Goal: Task Accomplishment & Management: Manage account settings

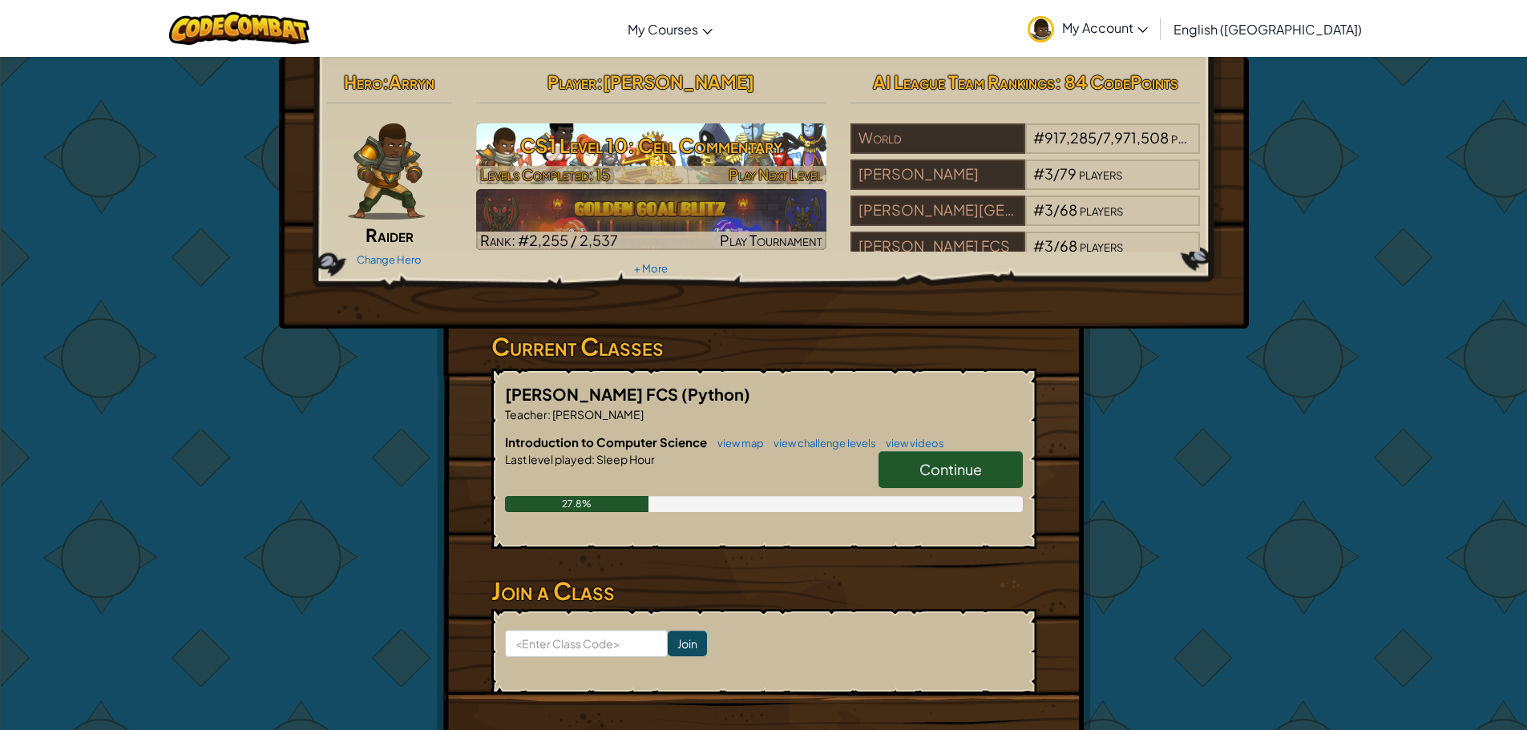
click at [617, 143] on h3 "CS1 Level 10: Cell Commentary" at bounding box center [651, 145] width 350 height 36
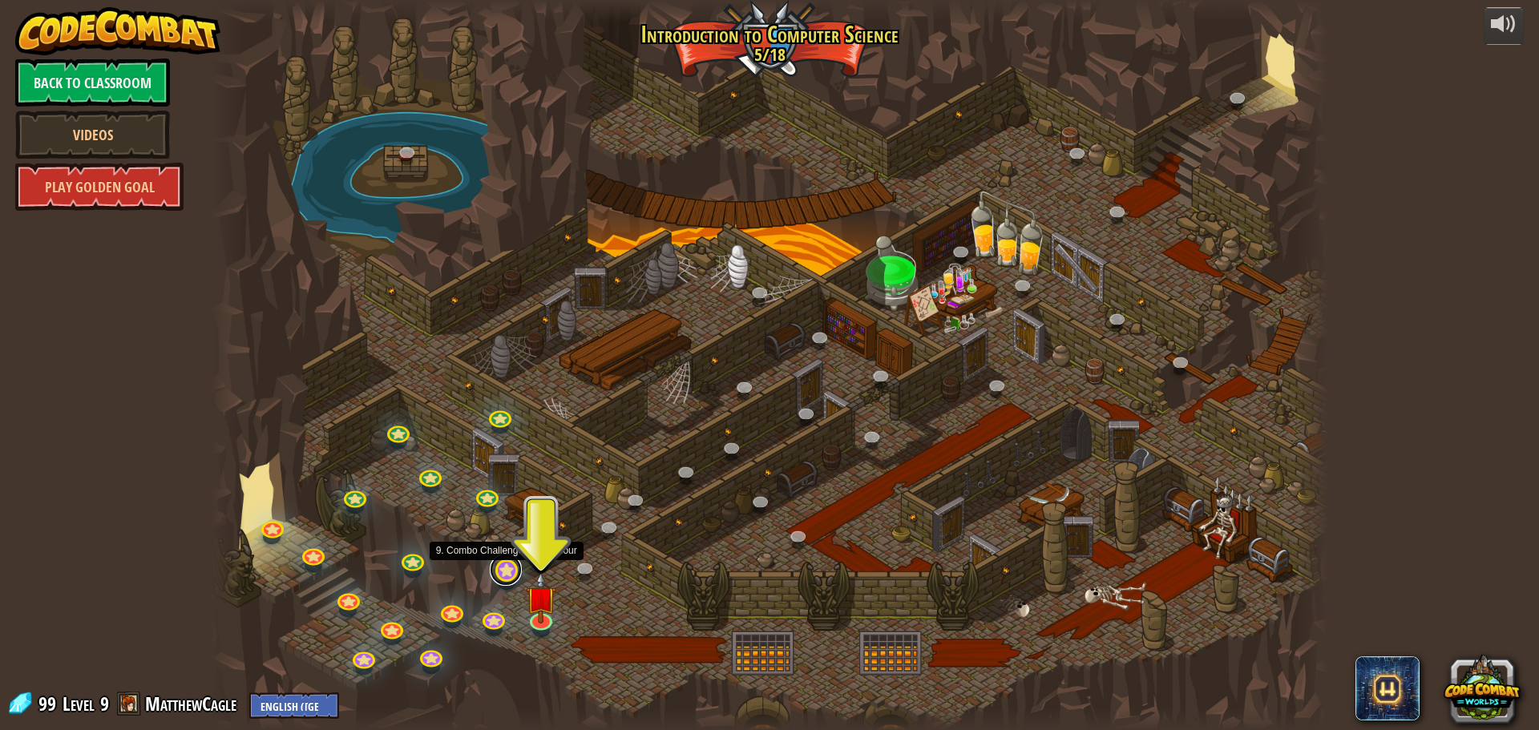
click at [511, 566] on link at bounding box center [506, 570] width 32 height 32
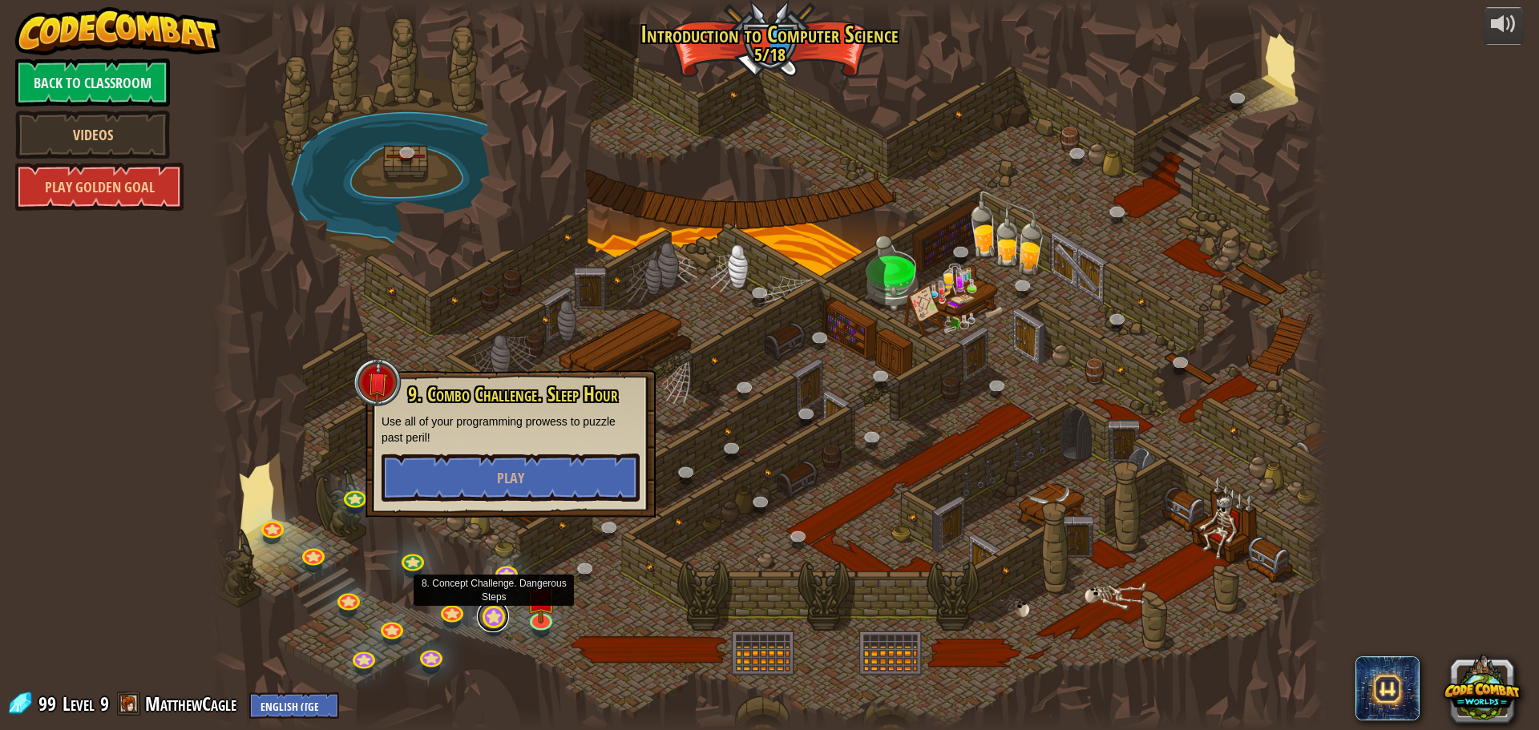
click at [495, 618] on link at bounding box center [493, 616] width 32 height 32
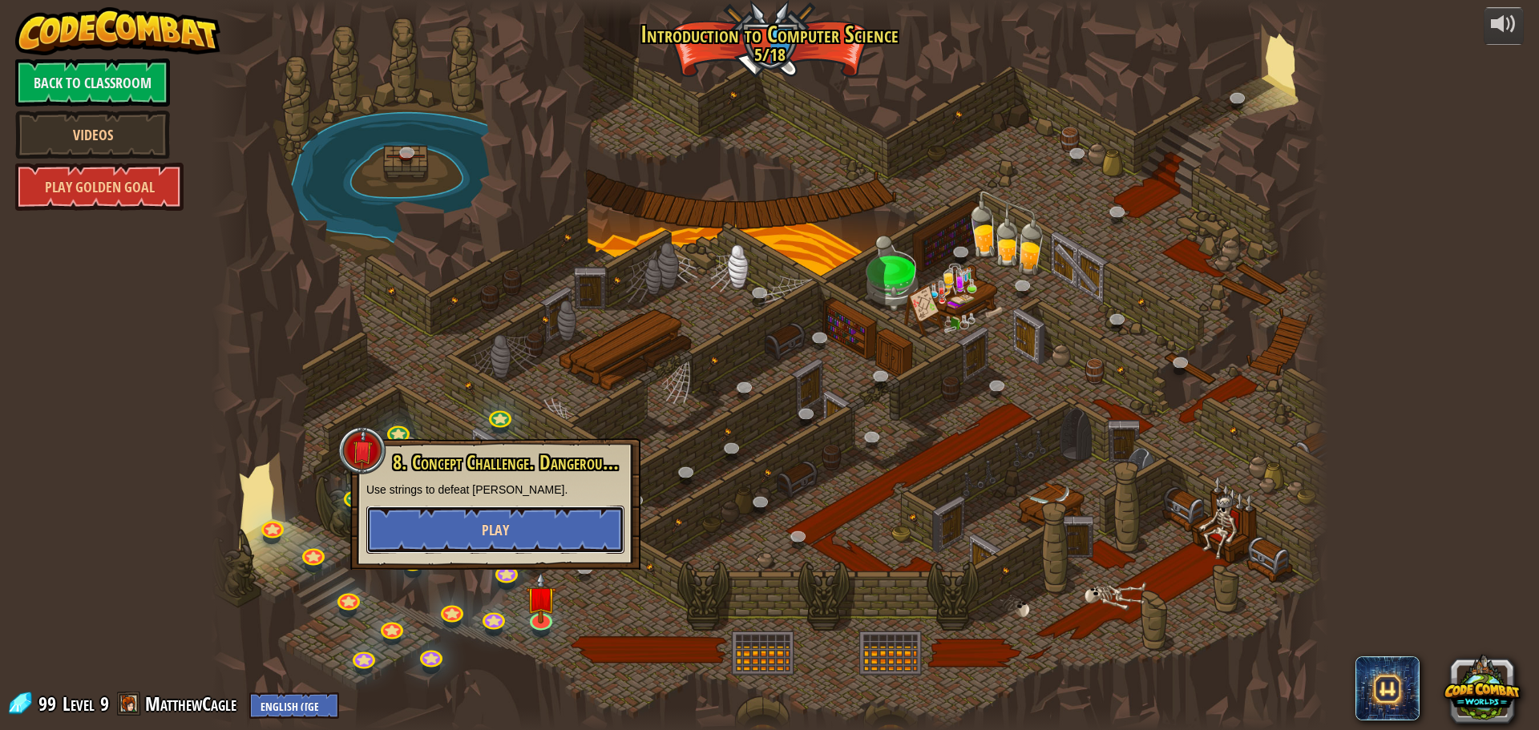
click at [505, 509] on button "Play" at bounding box center [495, 530] width 258 height 48
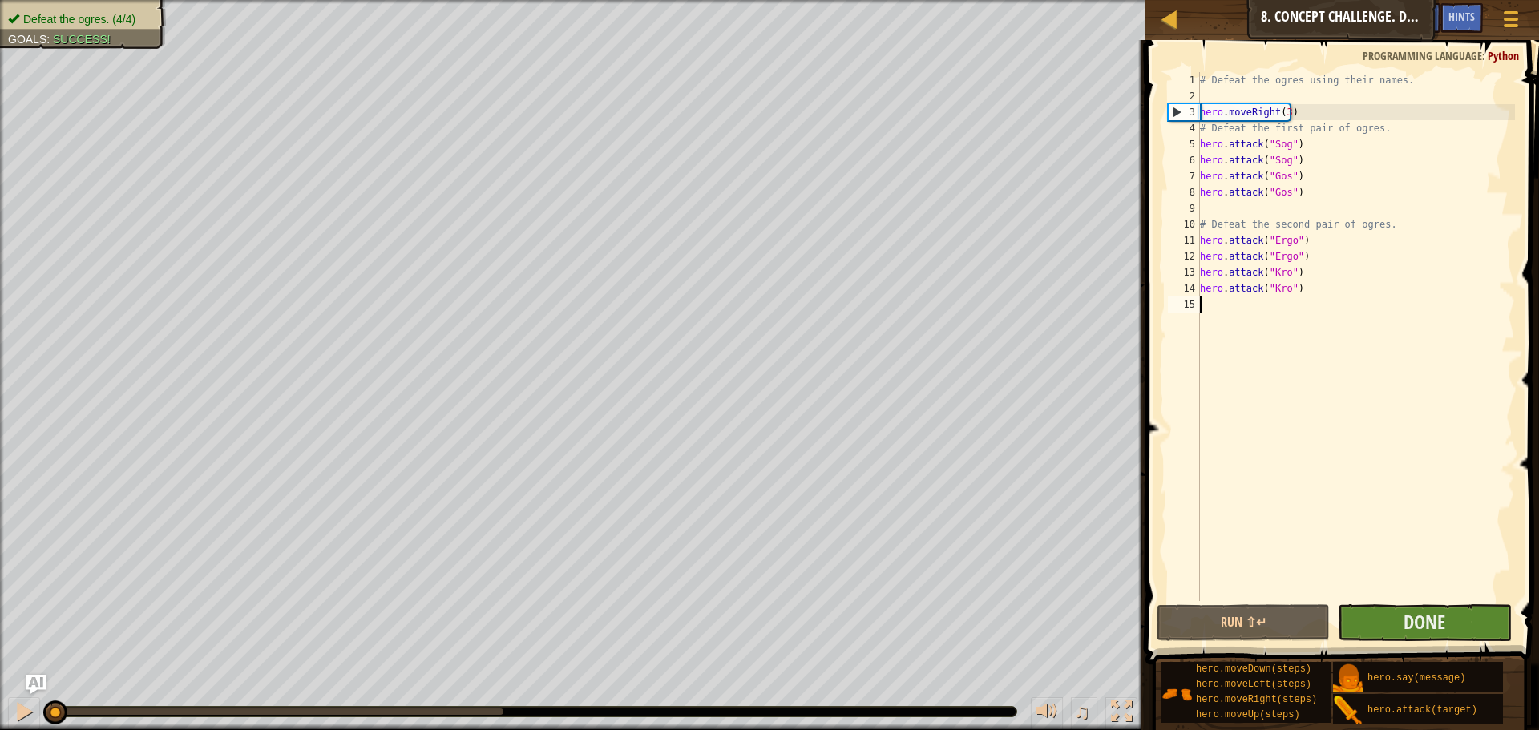
click at [1362, 538] on div "# Defeat the ogres using their names. hero . moveRight ( 3 ) # Defeat the first…" at bounding box center [1356, 352] width 318 height 561
click at [1276, 621] on button "Run ⇧↵" at bounding box center [1243, 622] width 173 height 37
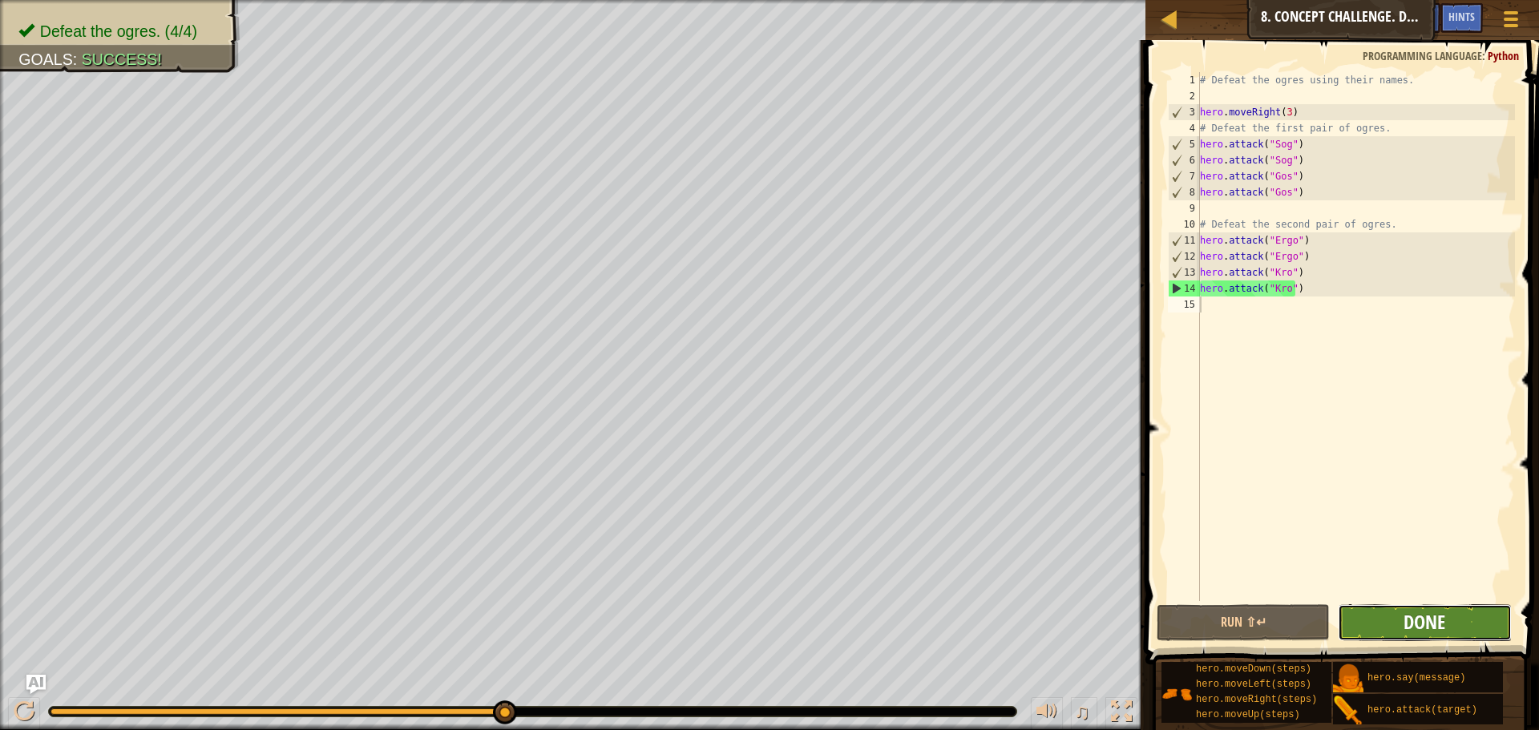
click at [1418, 625] on span "Done" at bounding box center [1425, 622] width 42 height 26
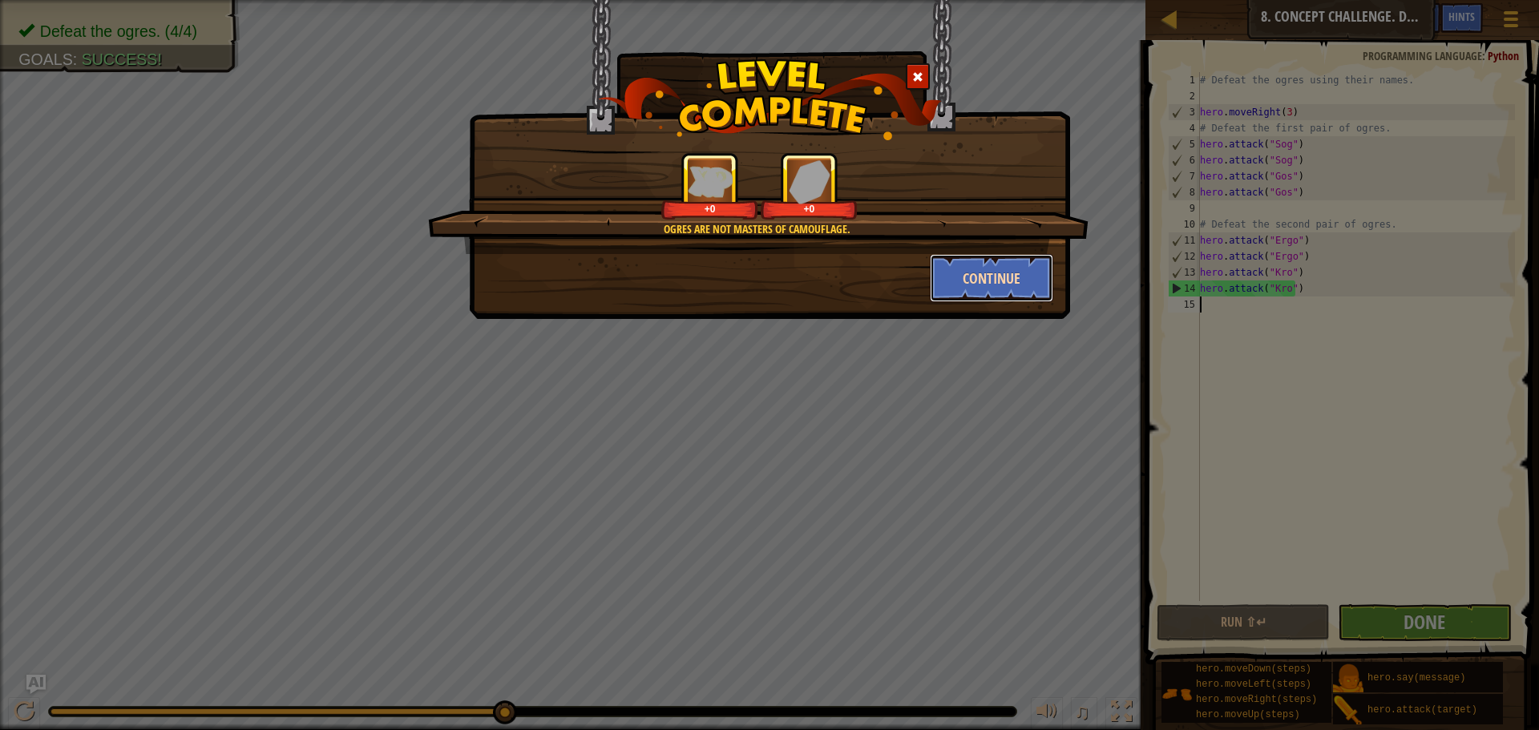
click at [968, 276] on button "Continue" at bounding box center [992, 278] width 124 height 48
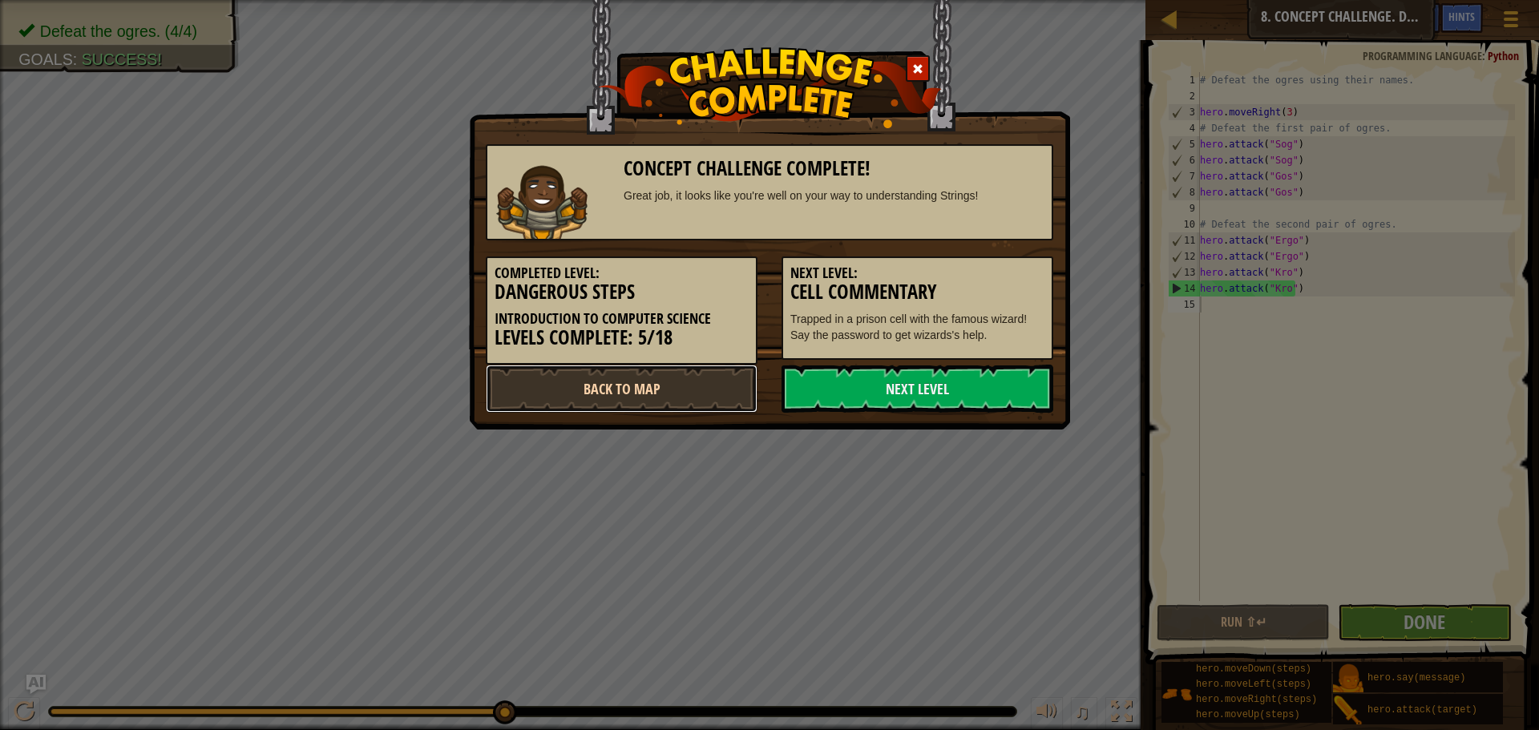
click at [654, 394] on link "Back to Map" at bounding box center [622, 389] width 272 height 48
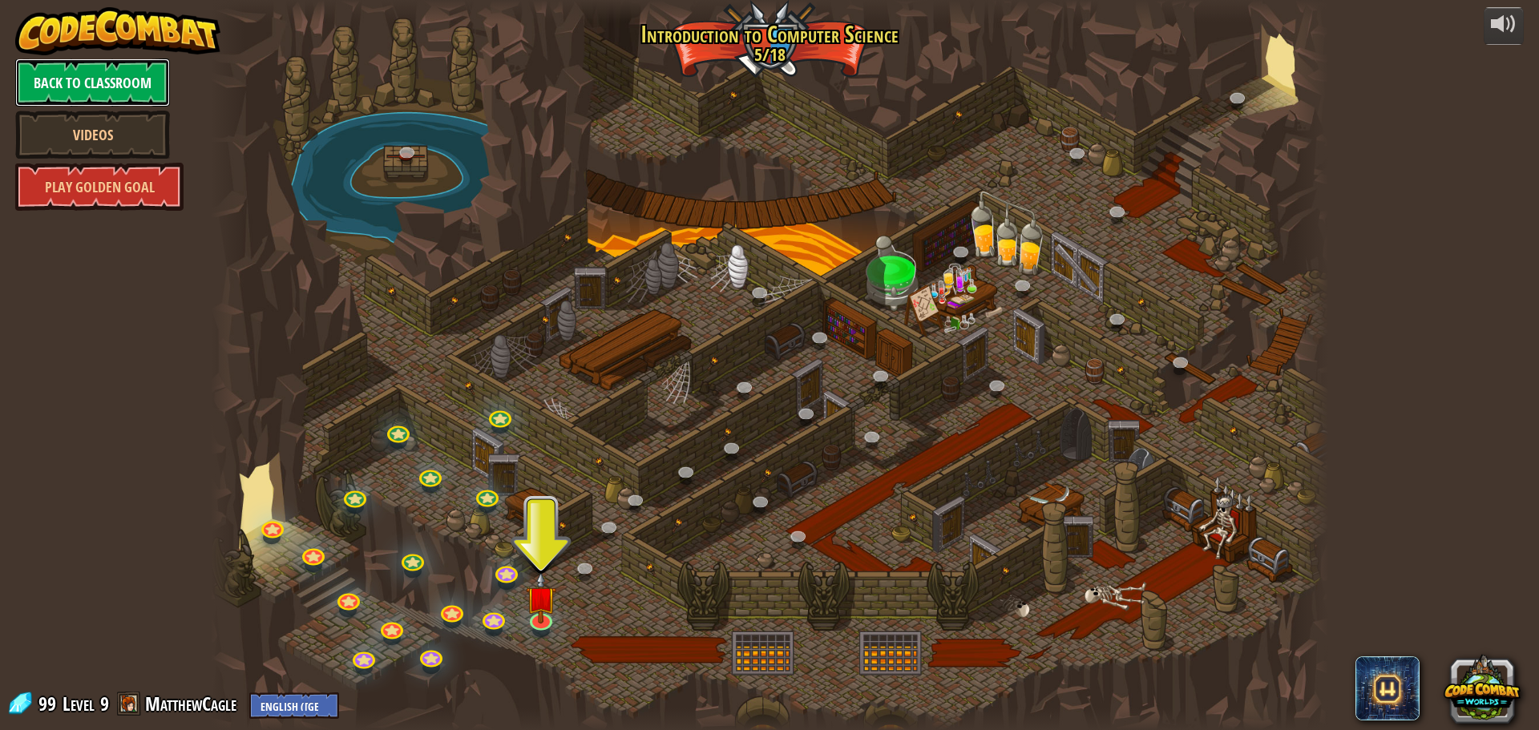
click at [64, 83] on link "Back to Classroom" at bounding box center [92, 83] width 155 height 48
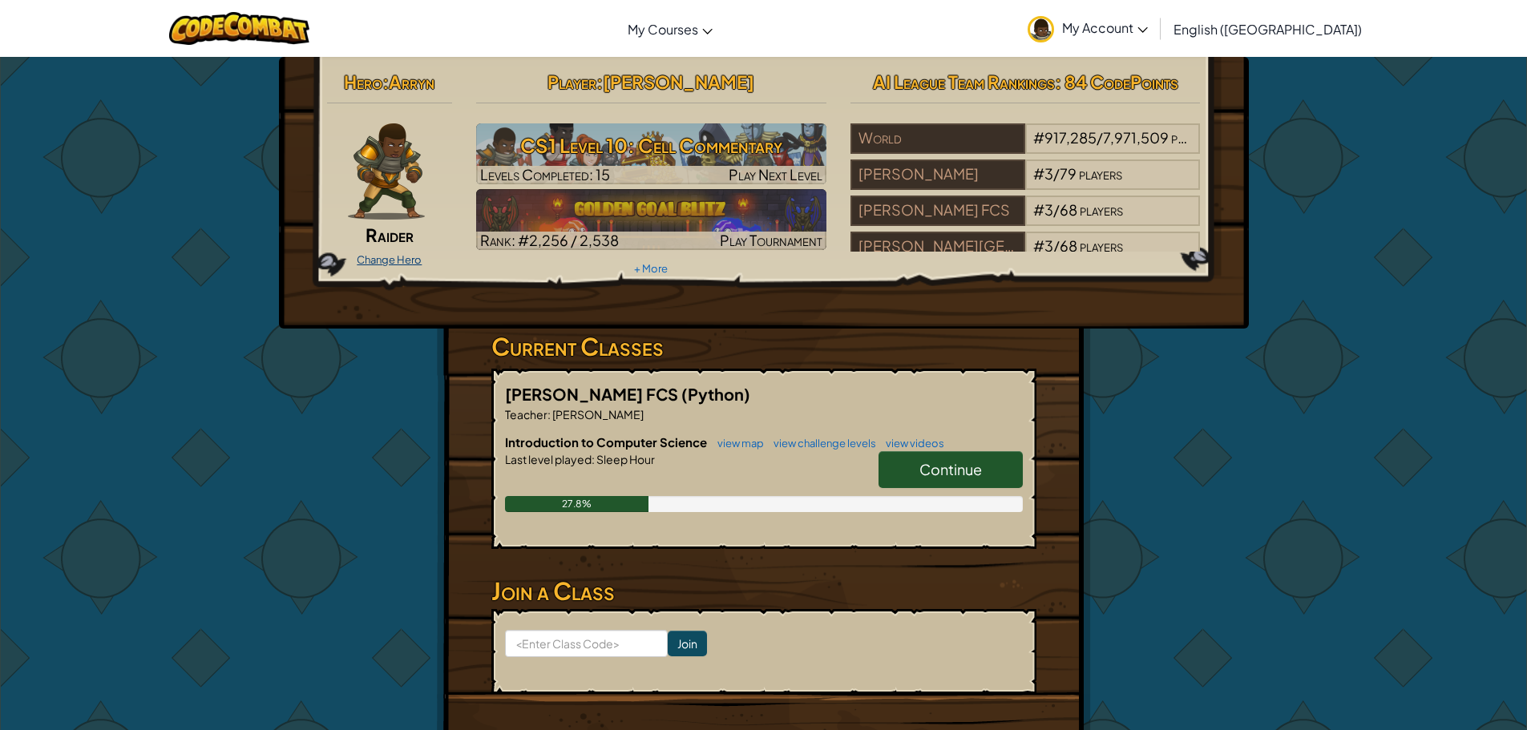
click at [406, 257] on link "Change Hero" at bounding box center [389, 259] width 65 height 13
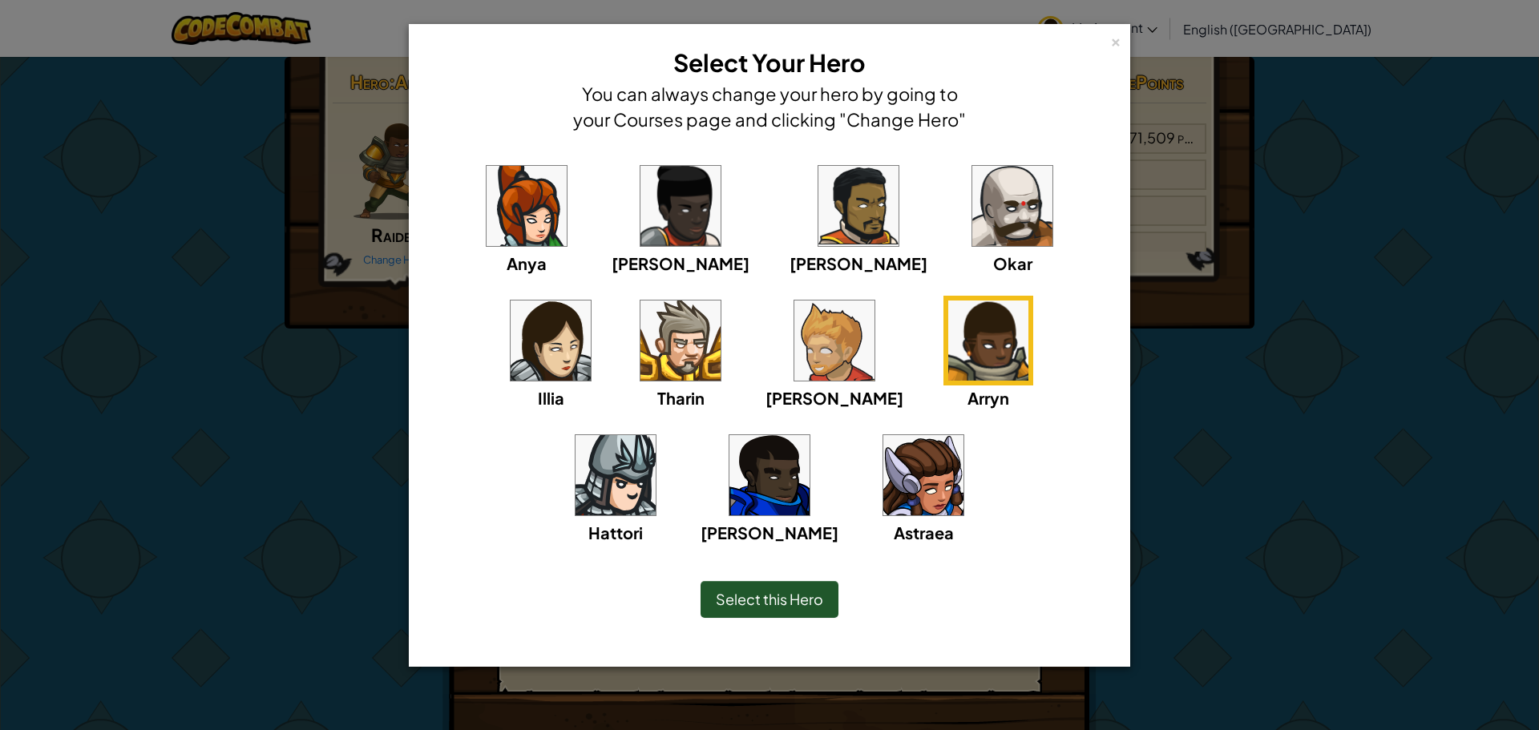
click at [1264, 448] on div "× Select Your Hero You can always change your hero by going to your Courses pag…" at bounding box center [769, 365] width 1539 height 730
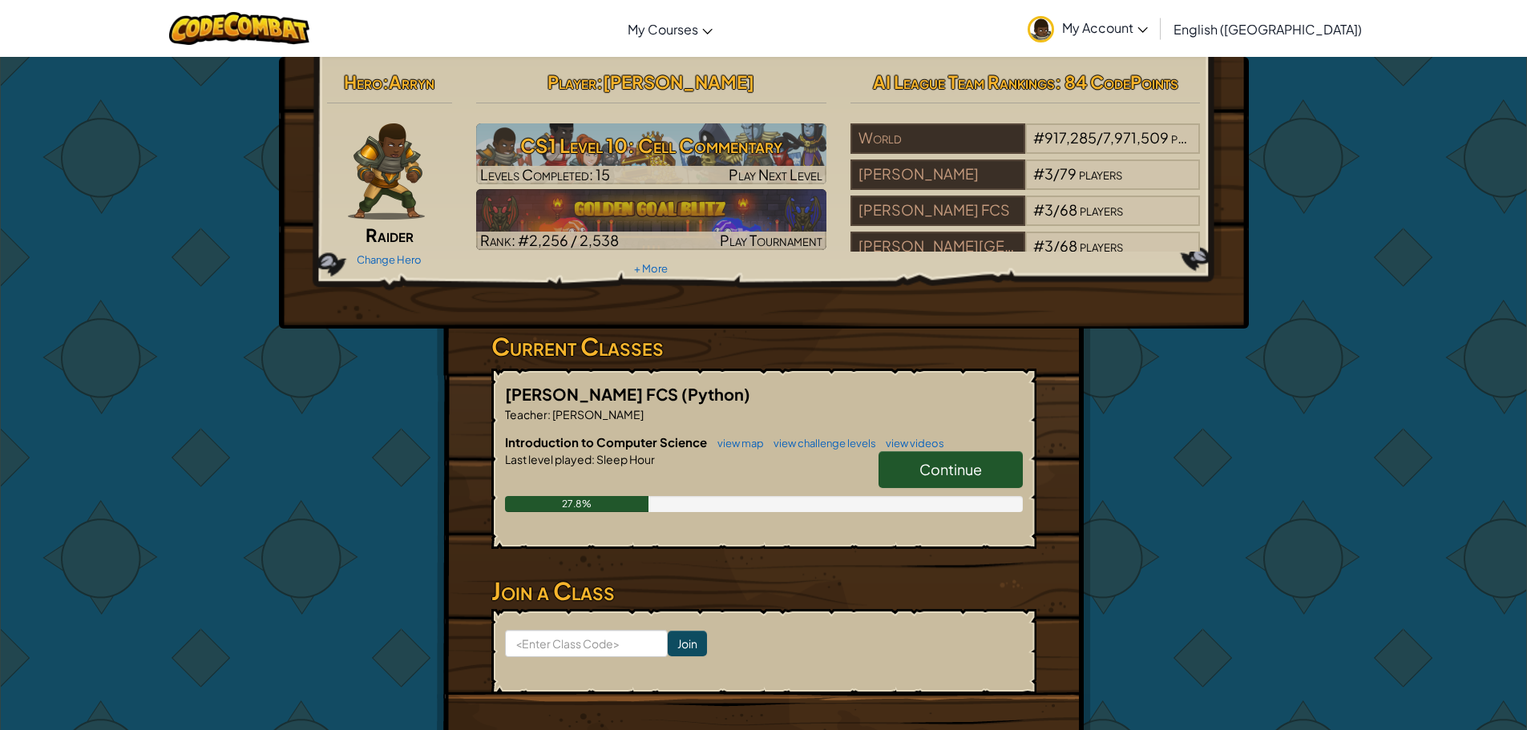
click at [384, 76] on span ":" at bounding box center [385, 82] width 6 height 22
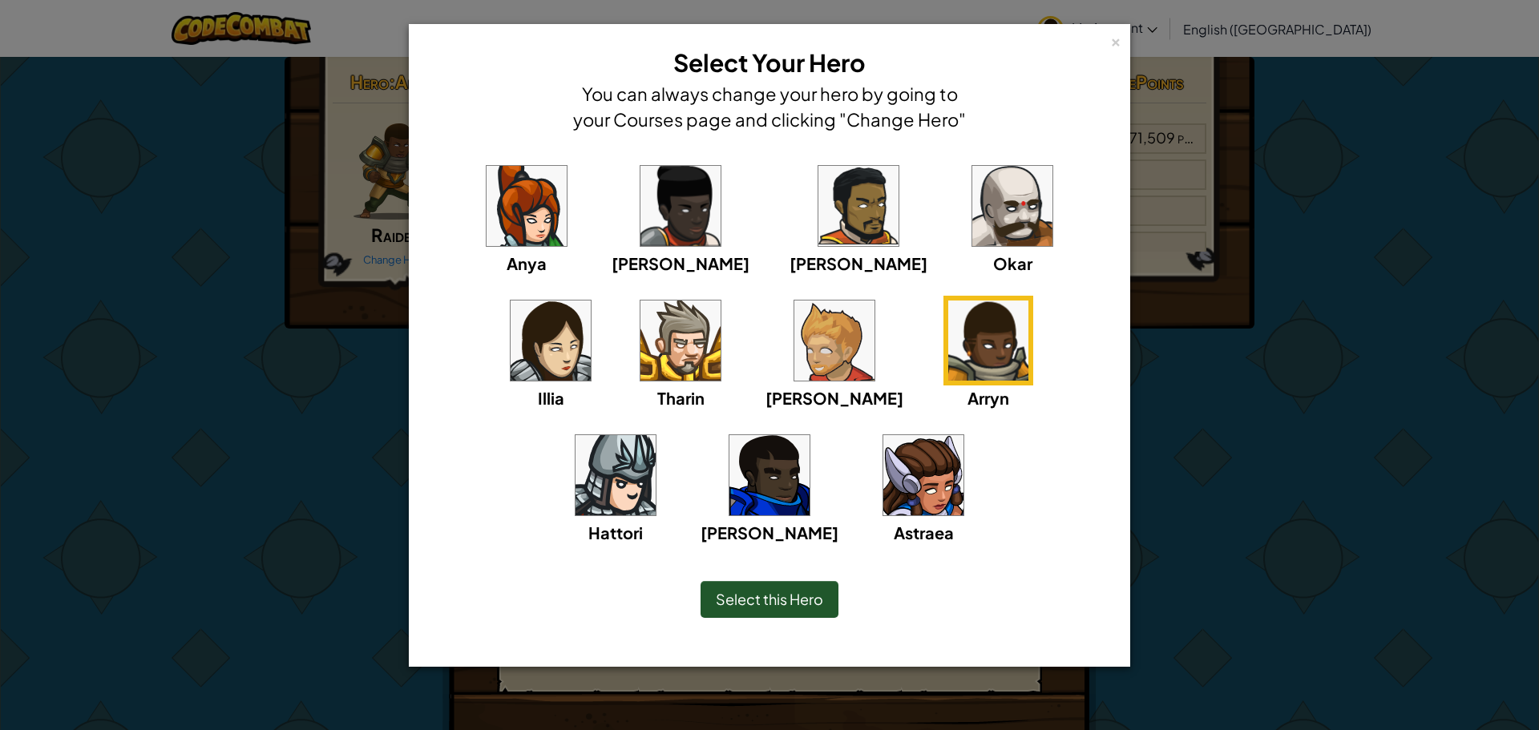
click at [266, 181] on div "× Select Your Hero You can always change your hero by going to your Courses pag…" at bounding box center [769, 365] width 1539 height 730
